Goal: Information Seeking & Learning: Compare options

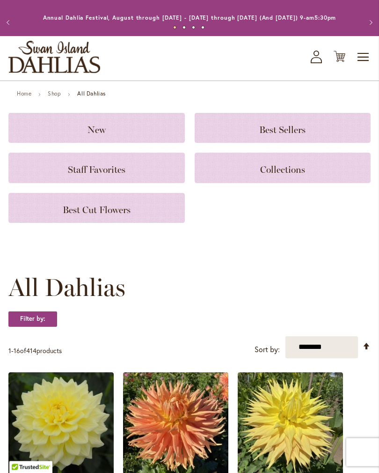
scroll to position [10, 0]
click at [35, 327] on strong "Filter by:" at bounding box center [32, 319] width 49 height 16
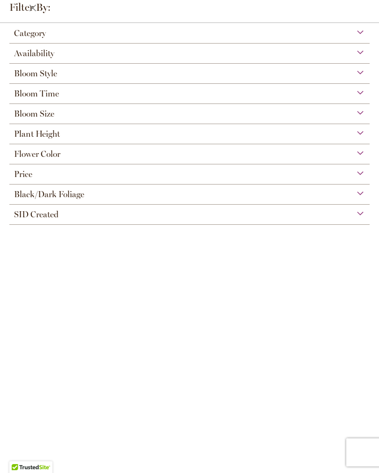
scroll to position [0, 0]
click at [38, 199] on span "Black/Dark Foliage" at bounding box center [49, 194] width 70 height 10
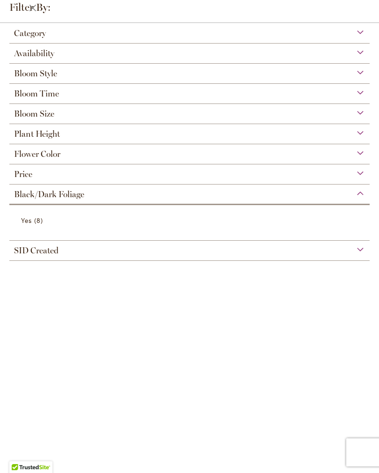
click at [23, 223] on span "Yes" at bounding box center [26, 220] width 11 height 9
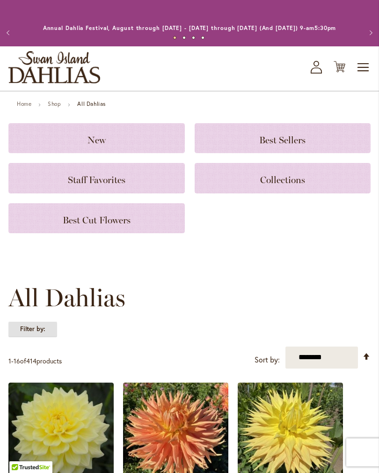
click at [27, 337] on strong "Filter by:" at bounding box center [32, 329] width 49 height 16
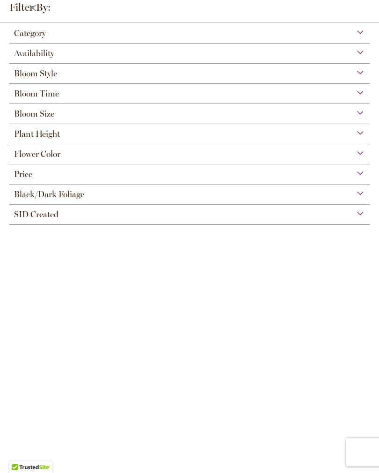
click at [22, 76] on span "Bloom Style" at bounding box center [35, 73] width 43 height 10
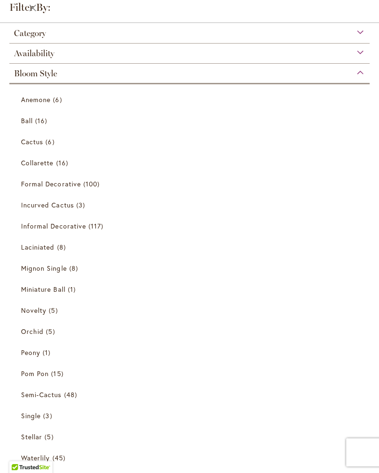
scroll to position [41, 0]
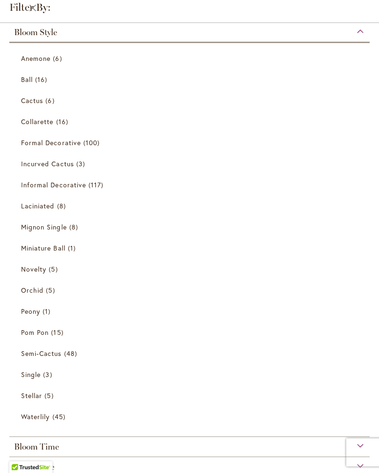
click at [22, 103] on span "Cactus" at bounding box center [32, 100] width 22 height 9
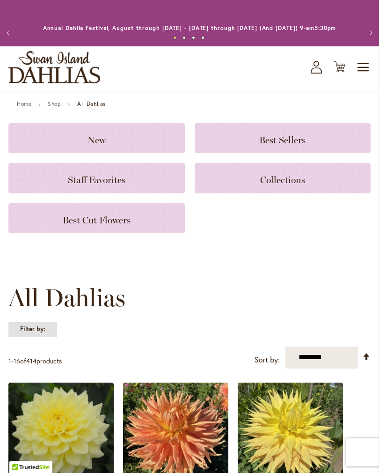
click at [29, 330] on strong "Filter by:" at bounding box center [32, 329] width 49 height 16
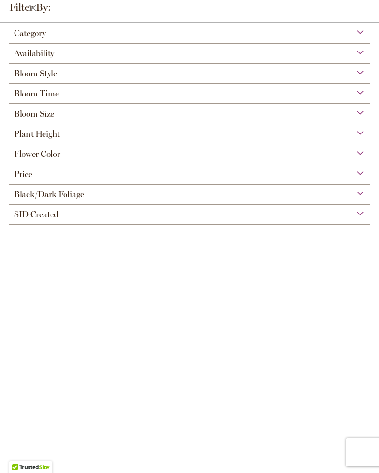
click at [29, 71] on span "Bloom Style" at bounding box center [35, 73] width 43 height 10
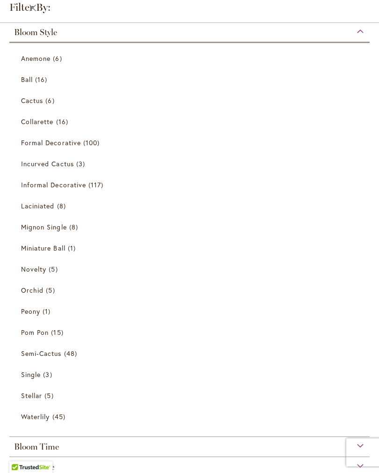
click at [26, 81] on span "Ball" at bounding box center [27, 79] width 12 height 9
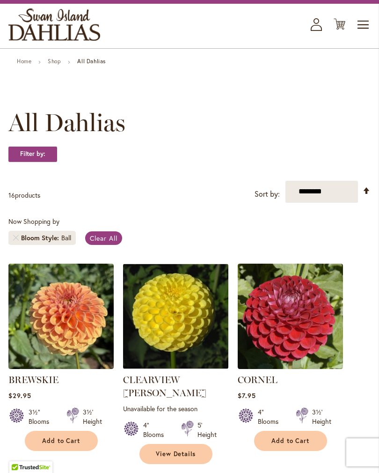
scroll to position [42, 0]
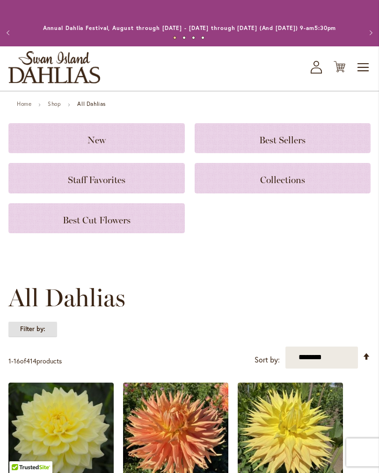
click at [27, 337] on strong "Filter by:" at bounding box center [32, 329] width 49 height 16
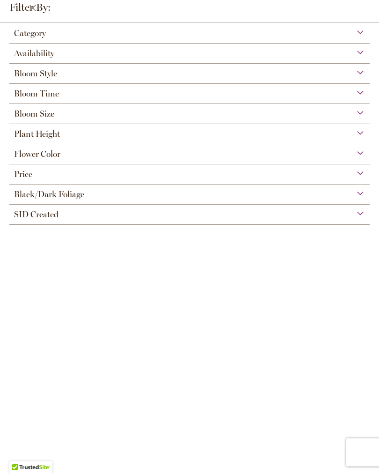
click at [29, 74] on span "Bloom Style" at bounding box center [35, 73] width 43 height 10
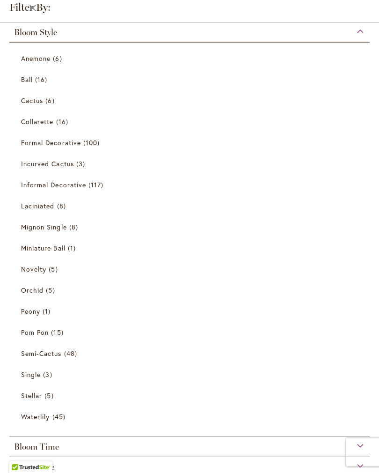
click at [39, 423] on link "Waterlily 45 items" at bounding box center [190, 416] width 339 height 16
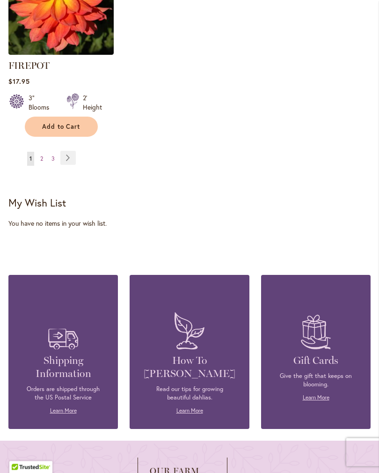
scroll to position [1353, 0]
click at [67, 156] on link "Page Next" at bounding box center [67, 158] width 15 height 14
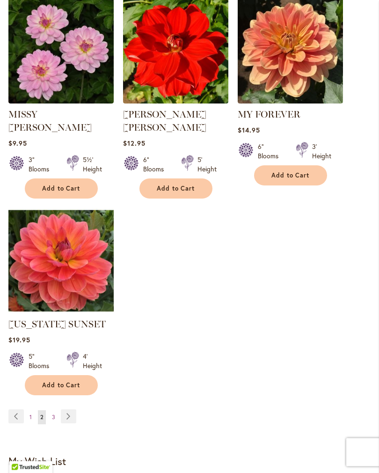
scroll to position [1108, 0]
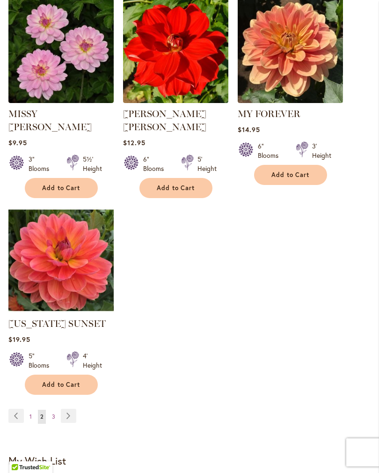
click at [66, 409] on link "Page Next" at bounding box center [68, 416] width 15 height 14
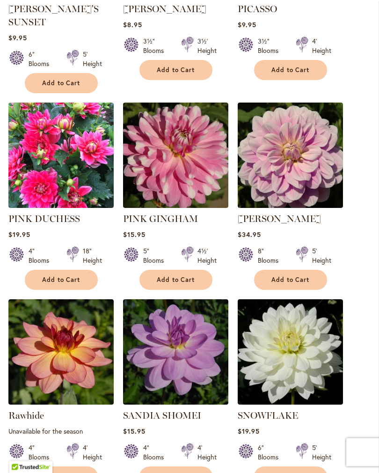
scroll to position [407, 0]
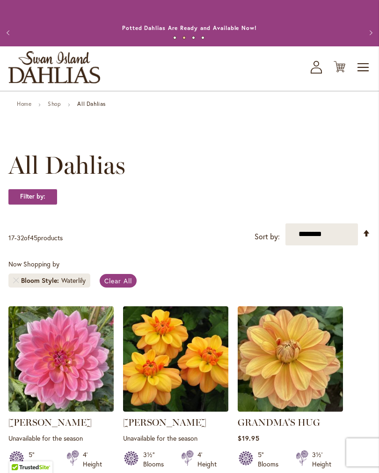
click at [93, 107] on strong "All Dahlias" at bounding box center [91, 103] width 29 height 7
click at [90, 107] on strong "All Dahlias" at bounding box center [91, 103] width 29 height 7
click at [15, 109] on div "Home Shop All Dahlias" at bounding box center [189, 105] width 362 height 8
click at [93, 107] on strong "All Dahlias" at bounding box center [91, 103] width 29 height 7
click at [18, 107] on link "Home" at bounding box center [24, 103] width 15 height 7
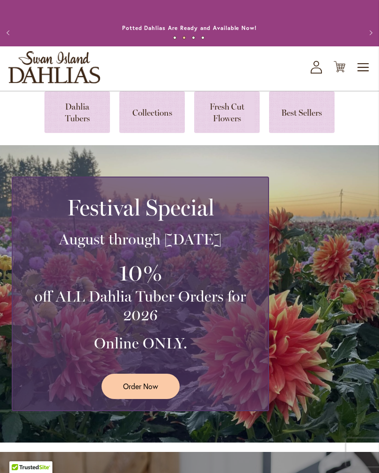
click at [74, 118] on link at bounding box center [77, 112] width 66 height 42
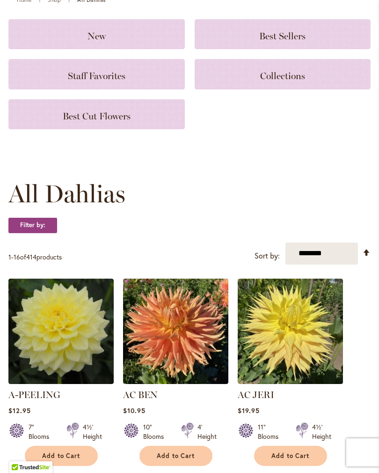
scroll to position [149, 0]
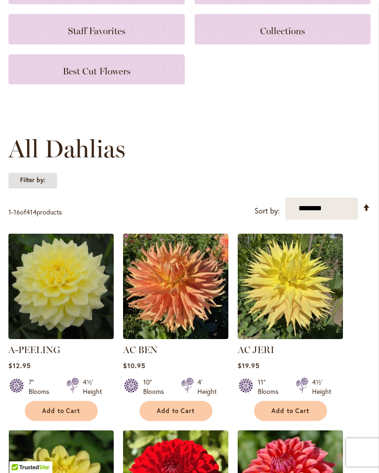
click at [32, 187] on strong "Filter by:" at bounding box center [32, 180] width 49 height 16
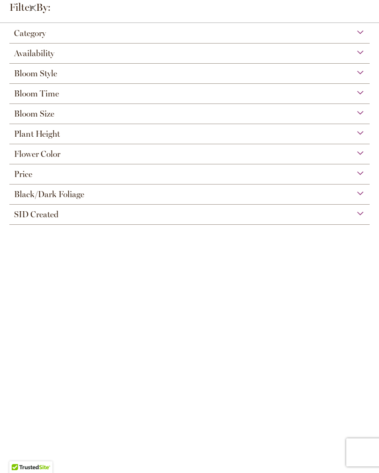
click at [25, 77] on span "Bloom Style" at bounding box center [35, 73] width 43 height 10
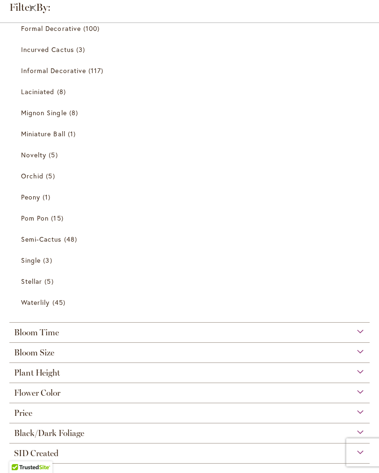
scroll to position [155, 0]
click at [33, 241] on span "Semi-Cactus" at bounding box center [41, 239] width 41 height 9
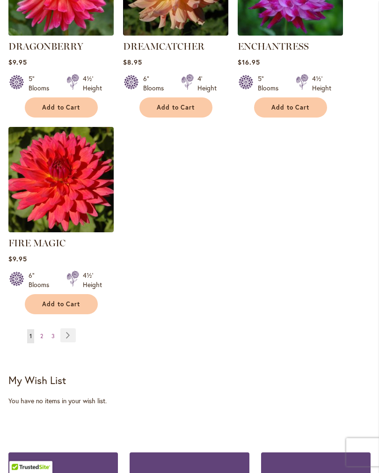
scroll to position [1176, 0]
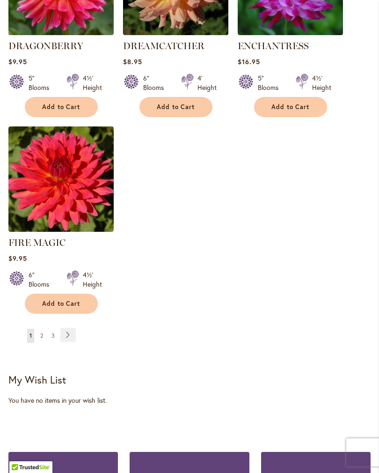
click at [66, 330] on link "Page Next" at bounding box center [67, 335] width 15 height 14
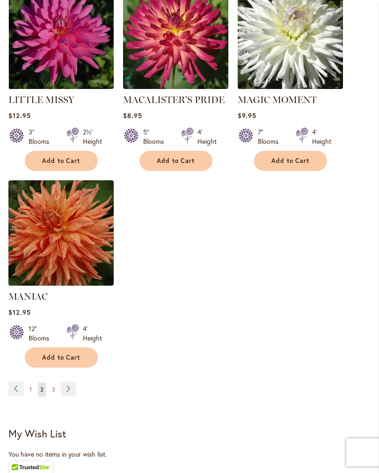
scroll to position [1151, 0]
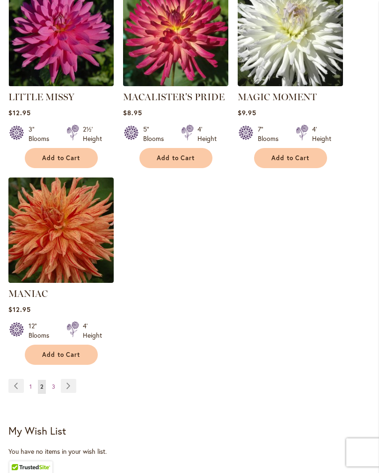
click at [63, 379] on link "Page Next" at bounding box center [68, 386] width 15 height 14
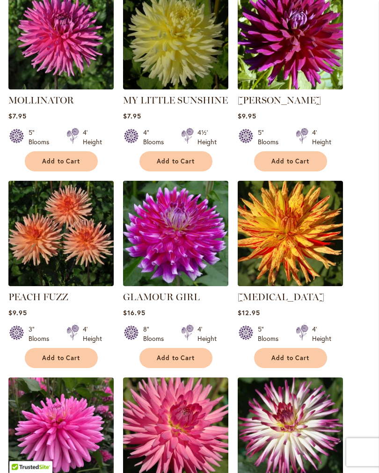
scroll to position [535, 0]
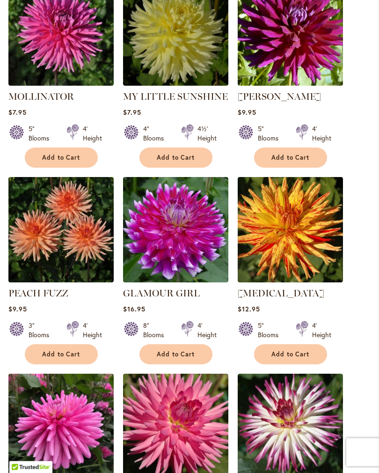
click at [43, 236] on img at bounding box center [60, 229] width 105 height 105
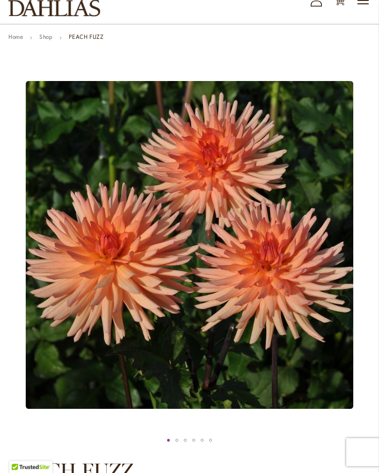
click at [174, 448] on div "PEACH FUZZ" at bounding box center [177, 441] width 8 height 14
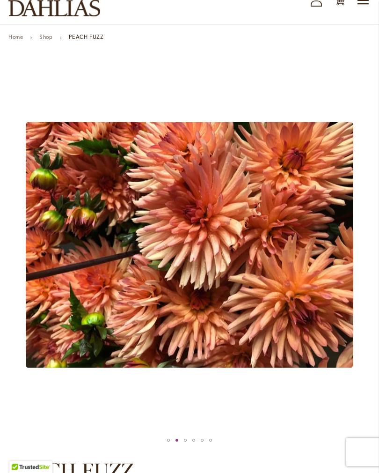
scroll to position [67, 0]
click at [182, 446] on div "PEACH FUZZ" at bounding box center [185, 440] width 8 height 14
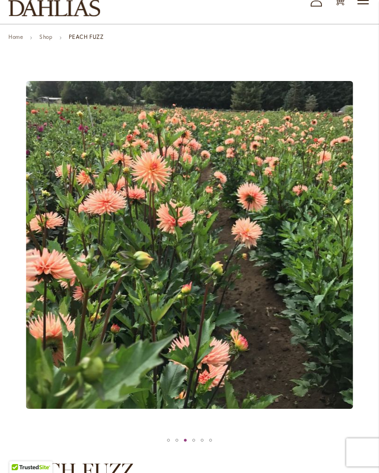
click at [190, 447] on div "PEACH FUZZ" at bounding box center [194, 440] width 8 height 14
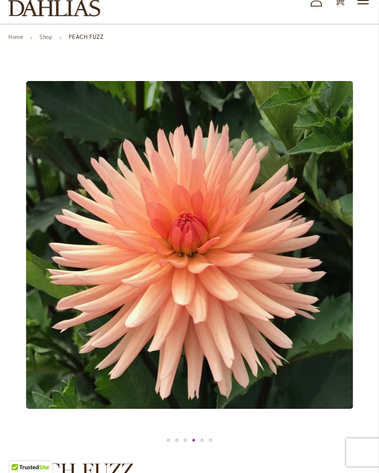
click at [199, 447] on div "PEACH FUZZ" at bounding box center [202, 440] width 8 height 14
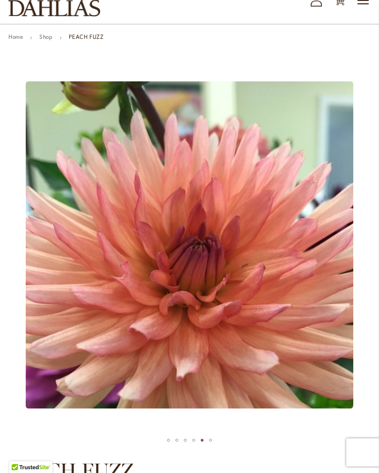
click at [207, 443] on div "PEACH FUZZ" at bounding box center [210, 440] width 8 height 14
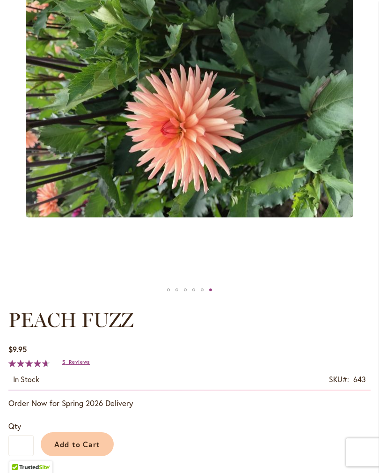
scroll to position [216, 0]
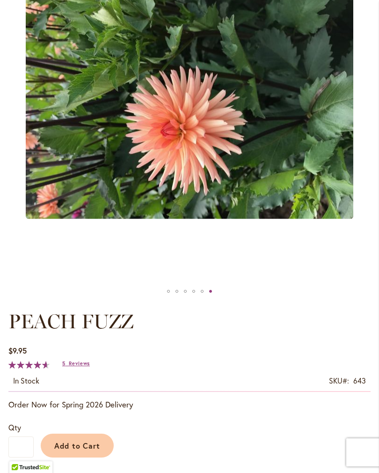
click at [165, 298] on div "PEACH FUZZ" at bounding box center [168, 291] width 8 height 14
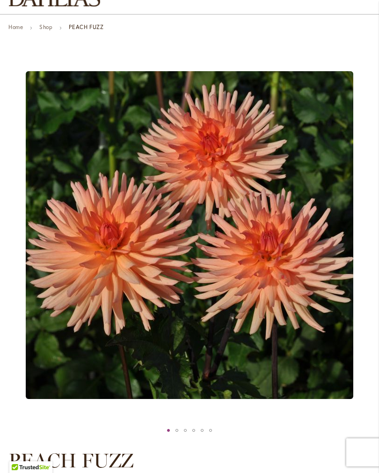
scroll to position [76, 0]
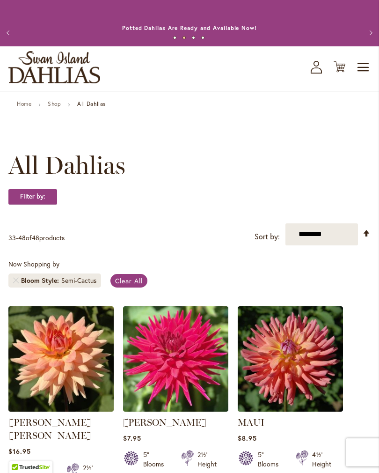
click at [124, 285] on span "Clear All" at bounding box center [129, 280] width 28 height 9
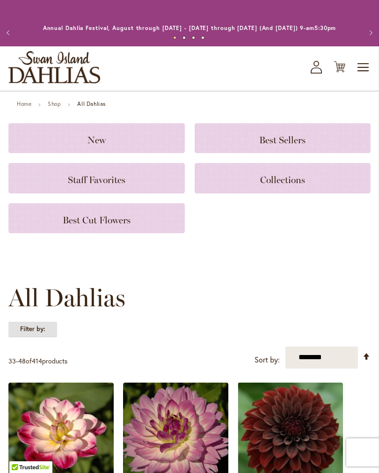
click at [26, 337] on strong "Filter by:" at bounding box center [32, 329] width 49 height 16
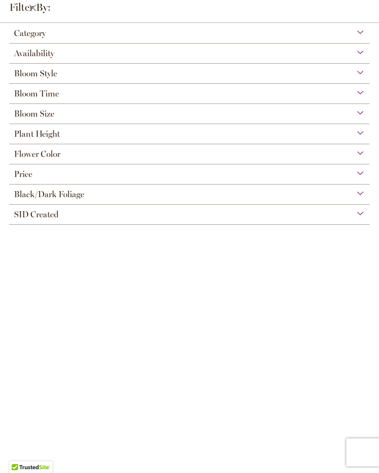
click at [30, 78] on span "Bloom Style" at bounding box center [35, 73] width 43 height 10
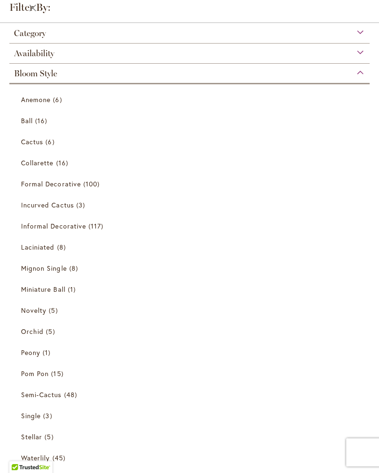
scroll to position [41, 0]
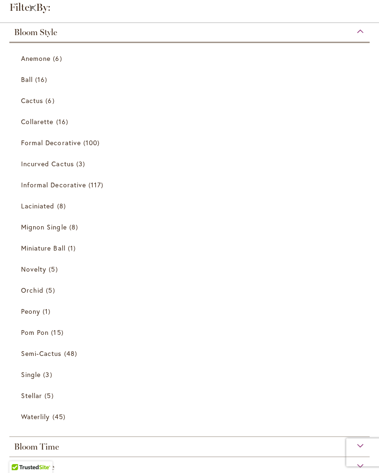
click at [51, 147] on span "Formal Decorative" at bounding box center [51, 142] width 60 height 9
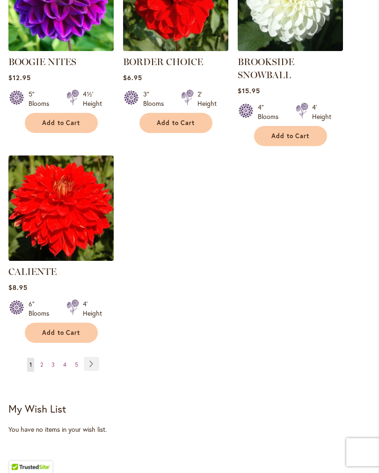
scroll to position [1147, 0]
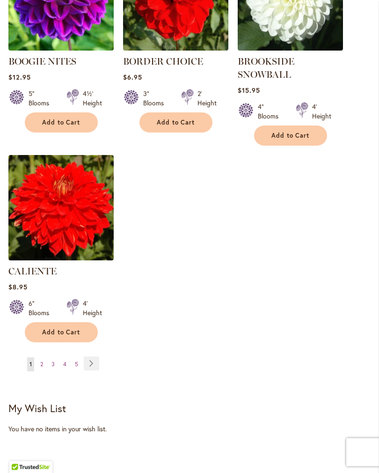
click at [87, 369] on link "Page Next" at bounding box center [91, 364] width 15 height 14
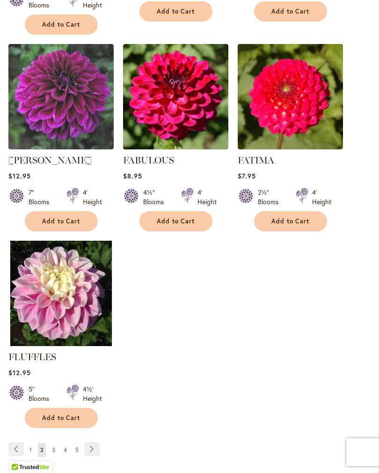
scroll to position [1062, 0]
click at [96, 447] on link "Page Next" at bounding box center [91, 449] width 15 height 14
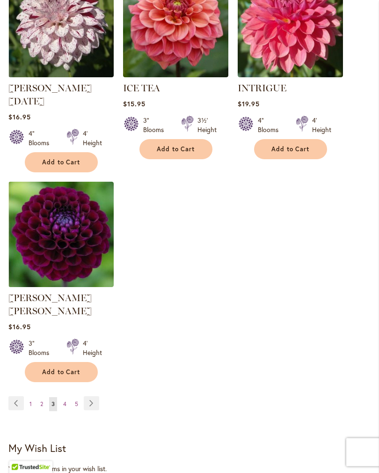
scroll to position [1148, 0]
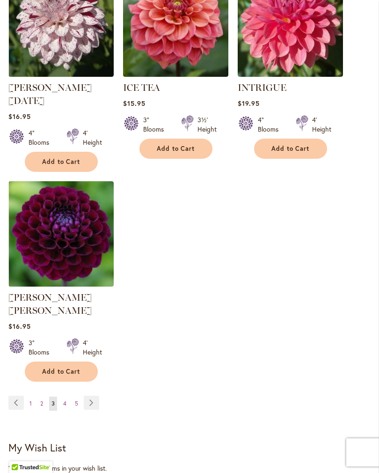
click at [96, 396] on link "Page Next" at bounding box center [91, 403] width 15 height 14
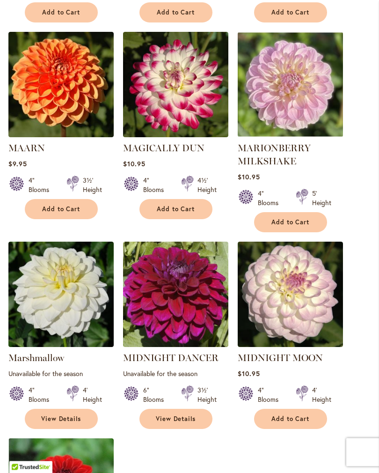
scroll to position [891, 0]
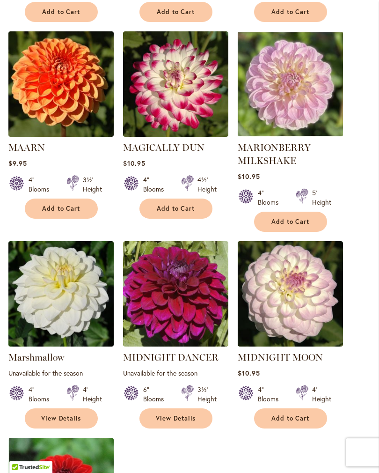
click at [305, 352] on link "MIDNIGHT MOON" at bounding box center [280, 357] width 85 height 11
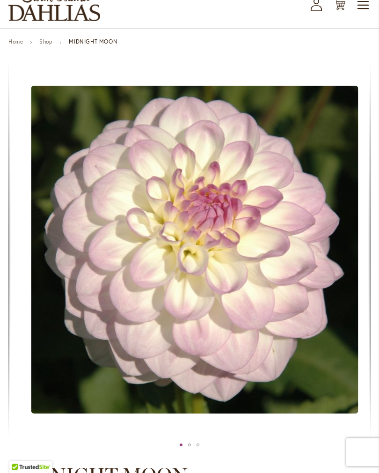
scroll to position [67, 0]
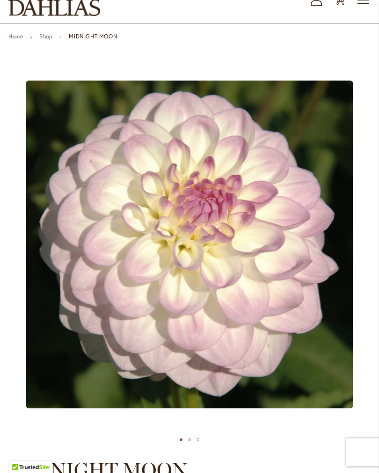
click at [189, 445] on div "MIDNIGHT MOON" at bounding box center [189, 440] width 8 height 14
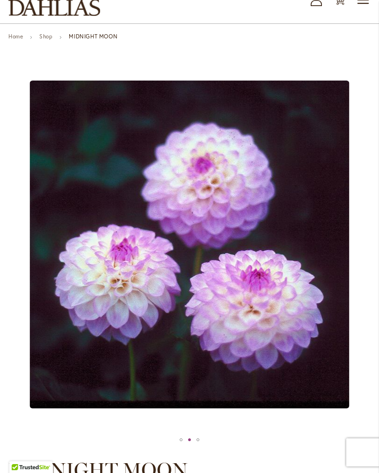
click at [201, 445] on div "MIDNIGHT MOON" at bounding box center [198, 440] width 8 height 14
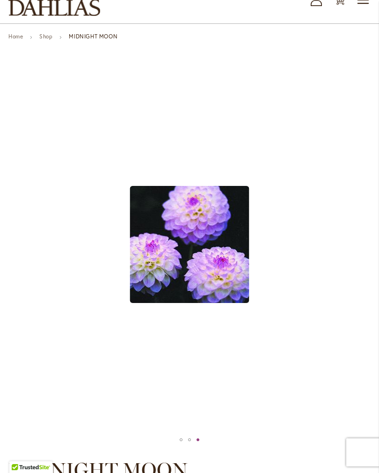
click at [178, 447] on div "MIDNIGHT MOON" at bounding box center [181, 440] width 8 height 14
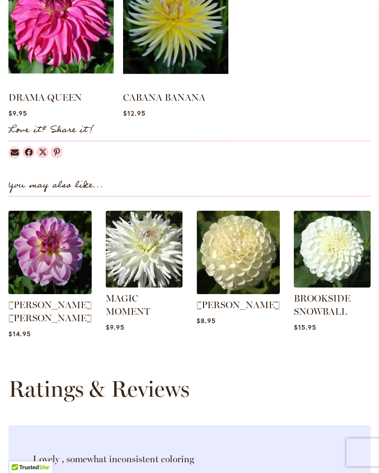
scroll to position [916, 0]
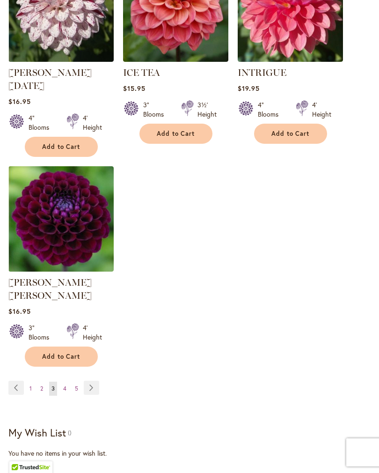
scroll to position [1163, 0]
click at [75, 385] on span "5" at bounding box center [76, 388] width 3 height 7
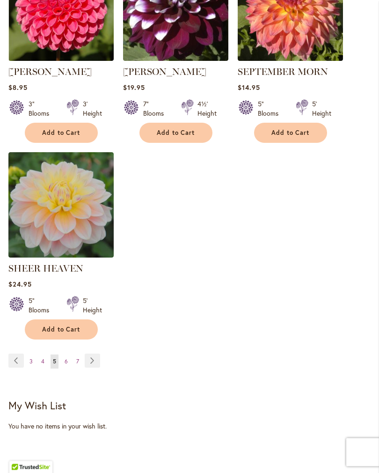
scroll to position [1150, 0]
click at [88, 364] on link "Page Next" at bounding box center [92, 361] width 15 height 14
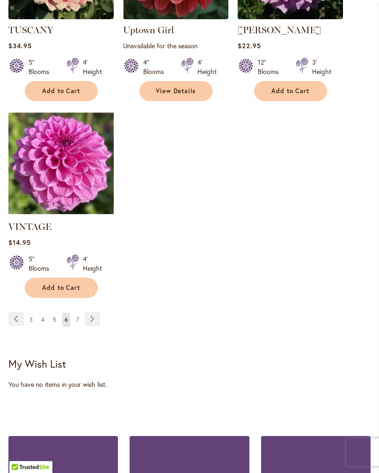
scroll to position [1206, 0]
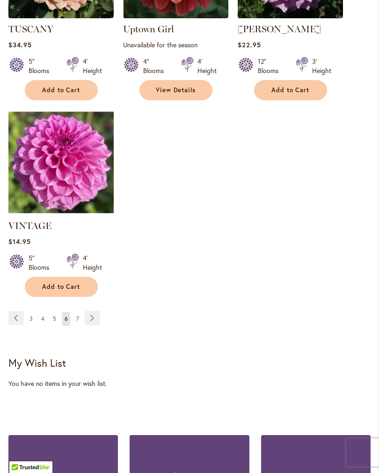
click at [91, 315] on link "Page Next" at bounding box center [92, 318] width 15 height 14
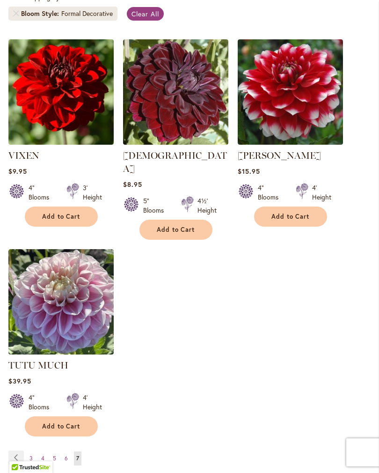
scroll to position [266, 0]
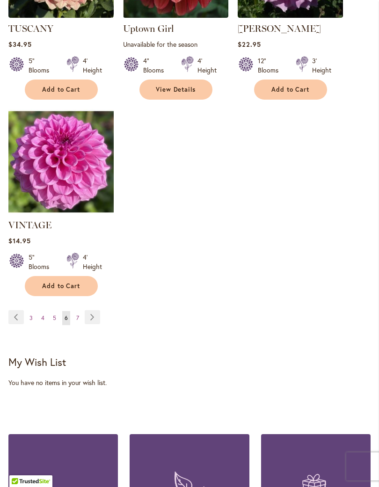
scroll to position [1206, 0]
